Goal: Task Accomplishment & Management: Manage account settings

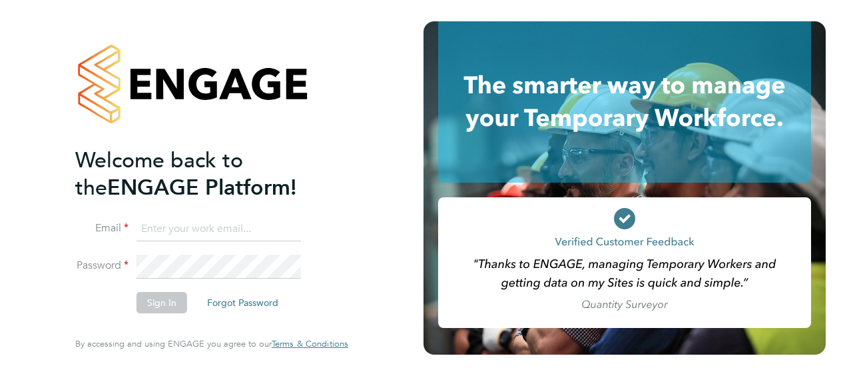
type input "simon.dodd@vistry.co.uk"
click at [167, 306] on button "Sign In" at bounding box center [162, 302] width 51 height 21
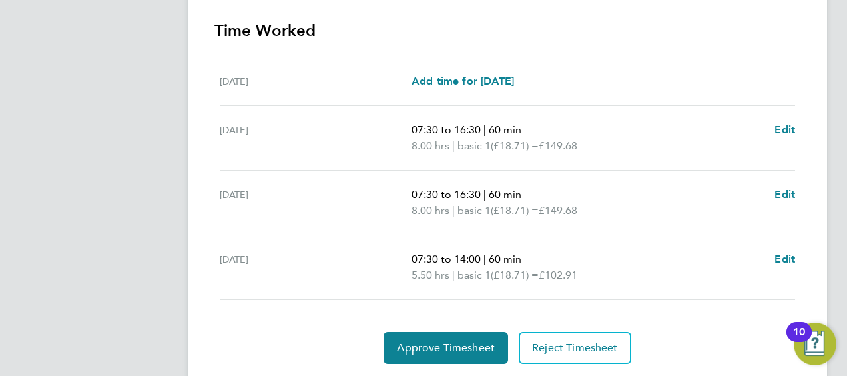
scroll to position [400, 0]
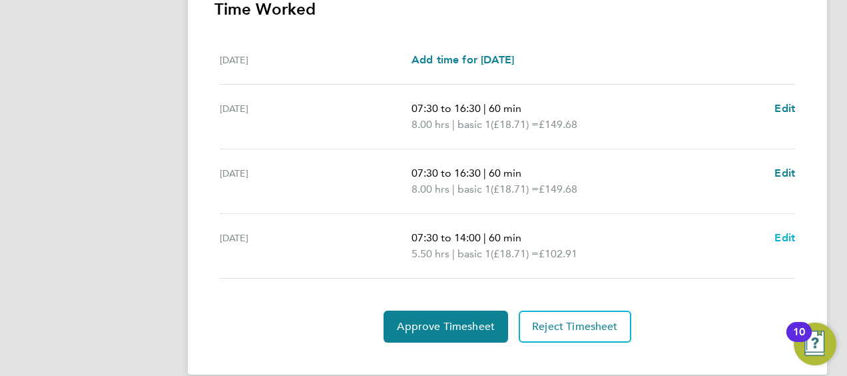
click at [782, 234] on span "Edit" at bounding box center [785, 237] width 21 height 13
select select "60"
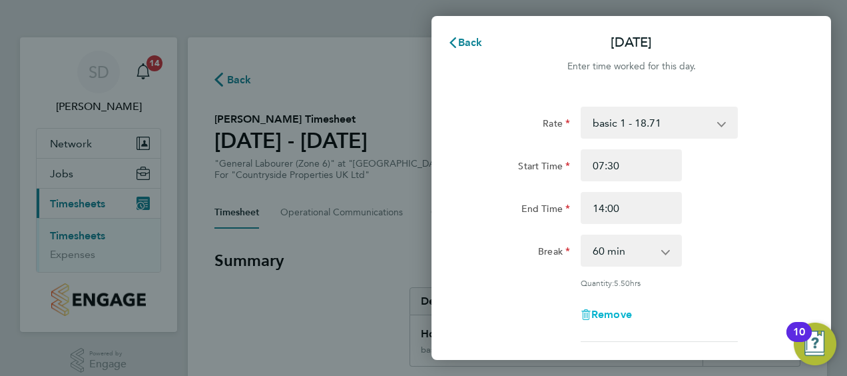
click at [617, 313] on span "Remove" at bounding box center [612, 314] width 41 height 13
select select "null"
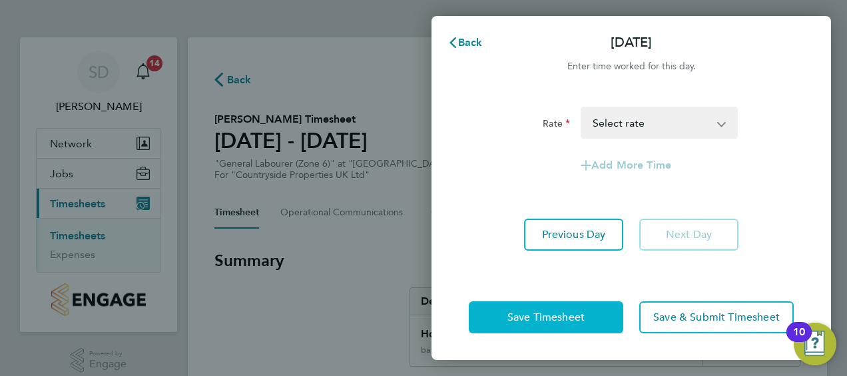
click at [582, 325] on button "Save Timesheet" at bounding box center [546, 317] width 155 height 32
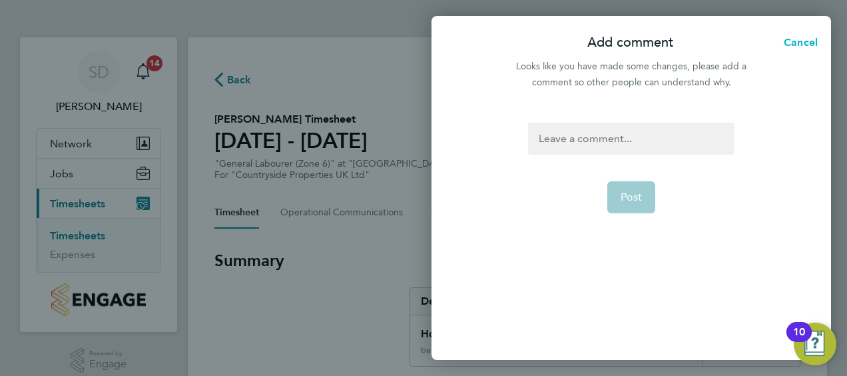
click at [796, 48] on span "Cancel" at bounding box center [799, 42] width 38 height 13
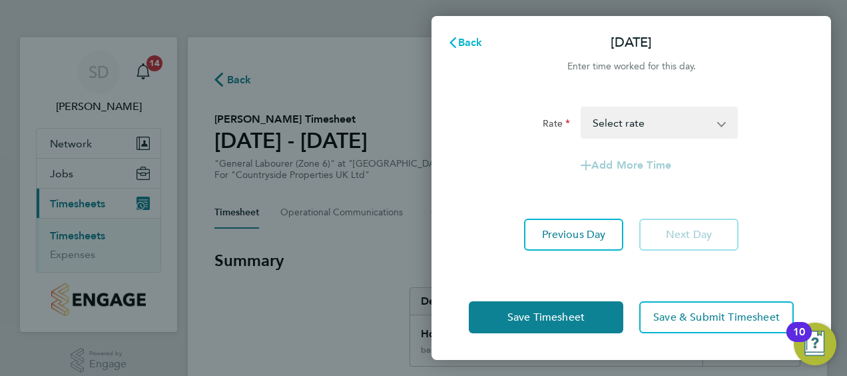
click at [470, 38] on span "Back" at bounding box center [470, 42] width 25 height 13
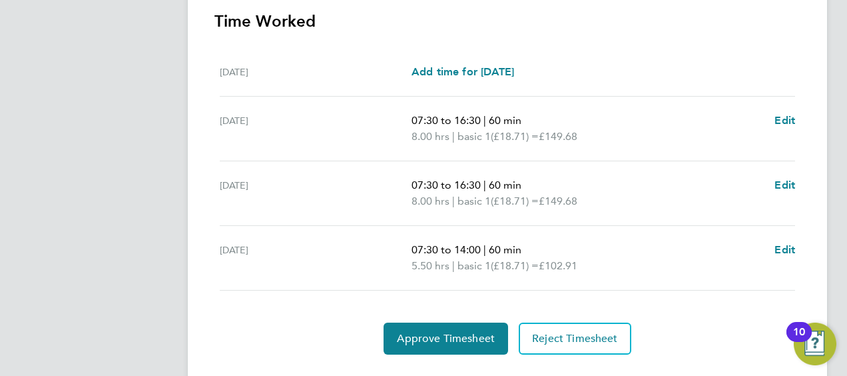
scroll to position [400, 0]
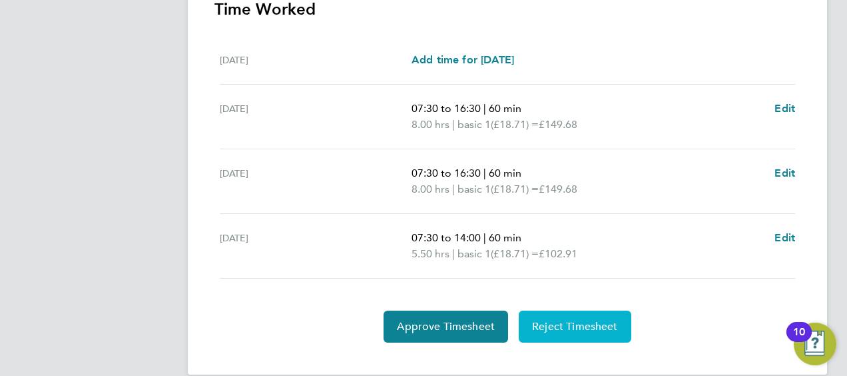
click at [586, 320] on span "Reject Timesheet" at bounding box center [575, 326] width 86 height 13
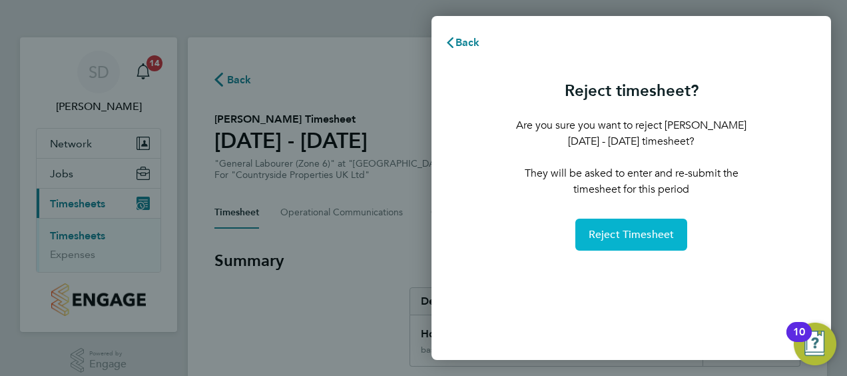
click at [642, 237] on span "Reject Timesheet" at bounding box center [632, 234] width 86 height 13
